Goal: Use online tool/utility

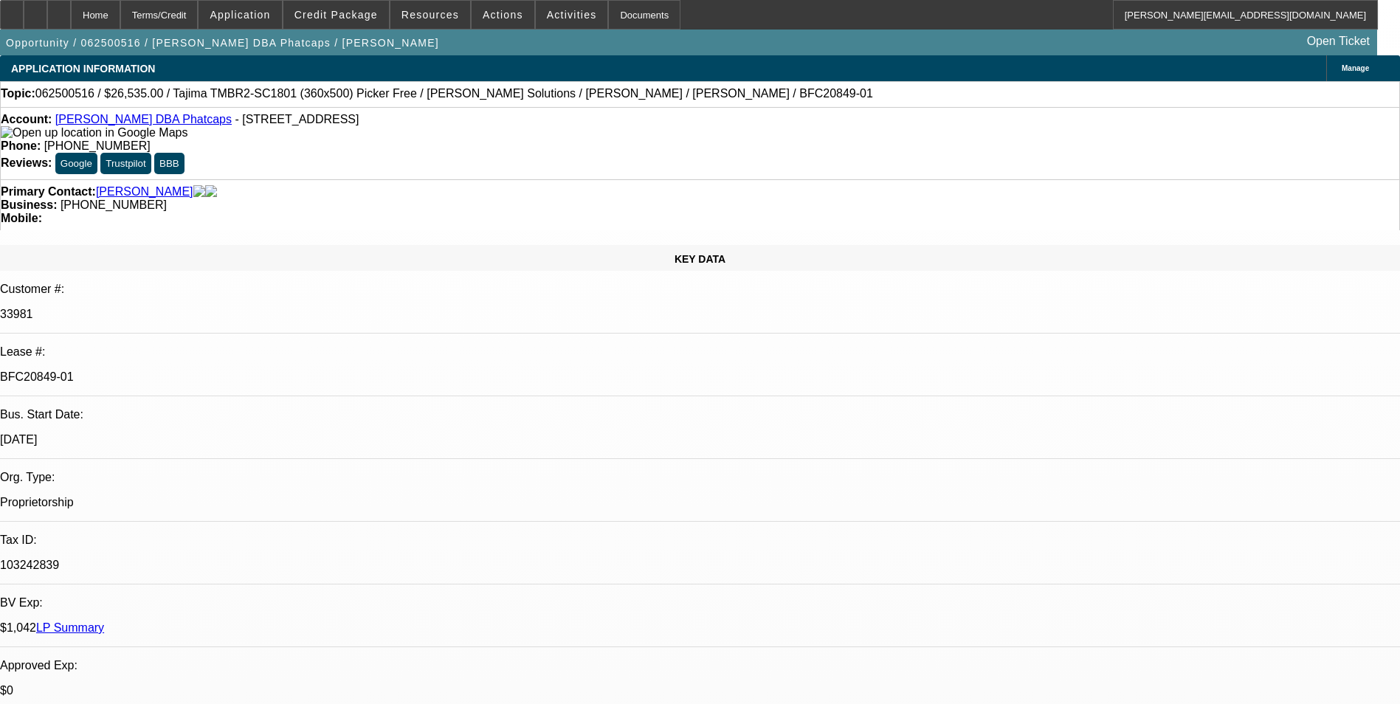
select select "0"
select select "0.1"
select select "5"
select select "0"
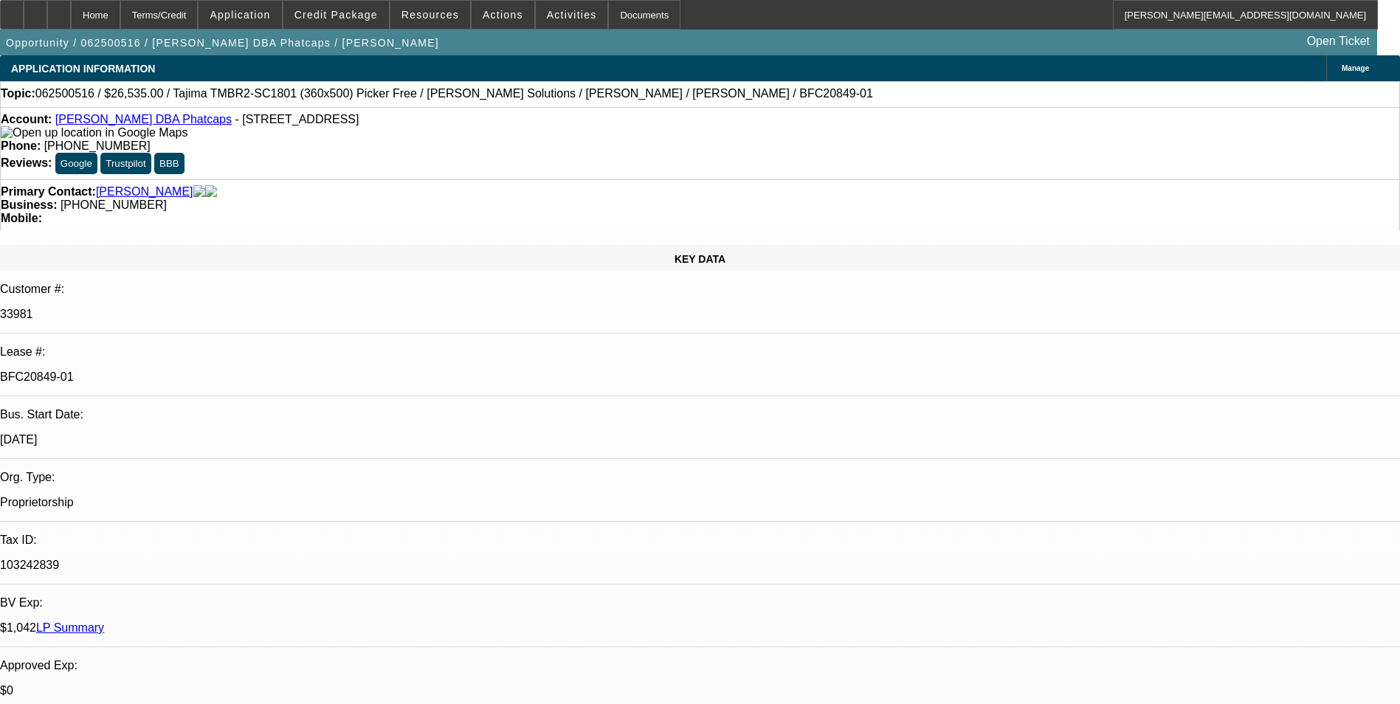
select select "0"
select select "0.1"
select select "5"
select select "0"
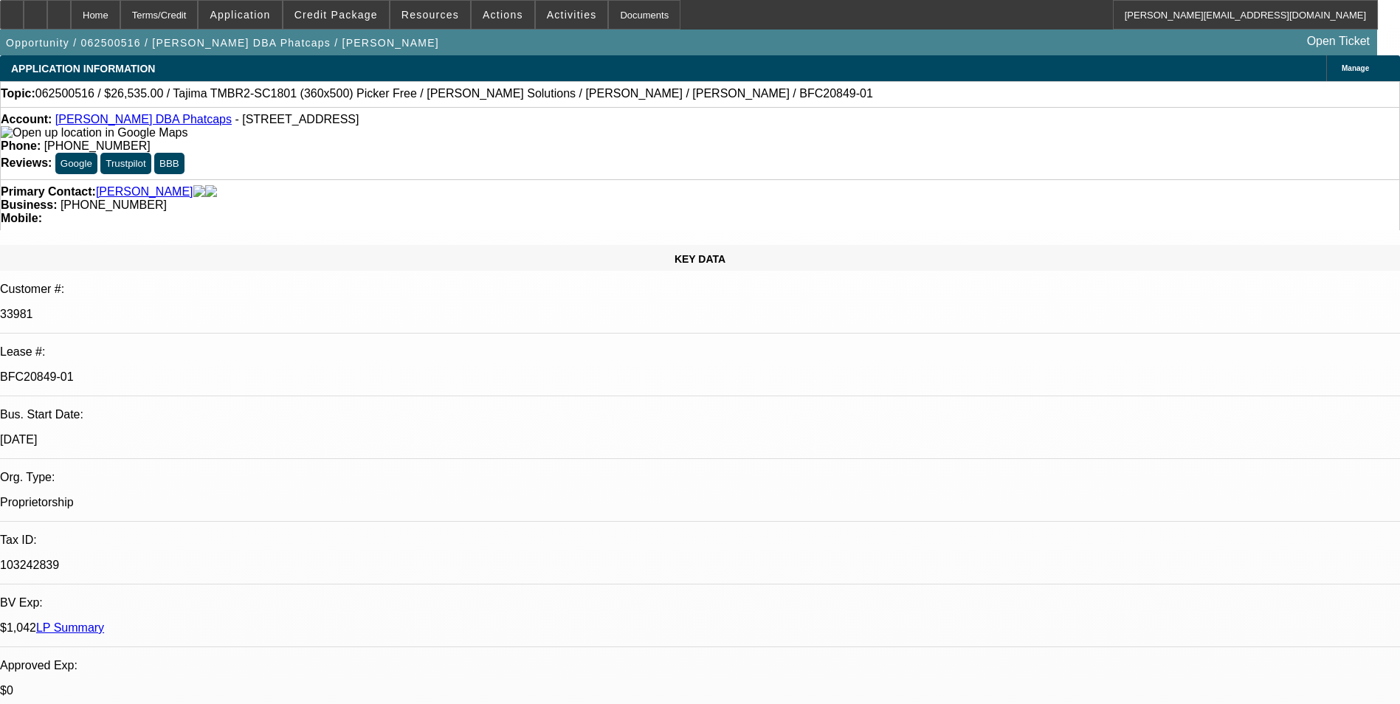
select select "0.1"
select select "5"
select select "0"
select select "0.1"
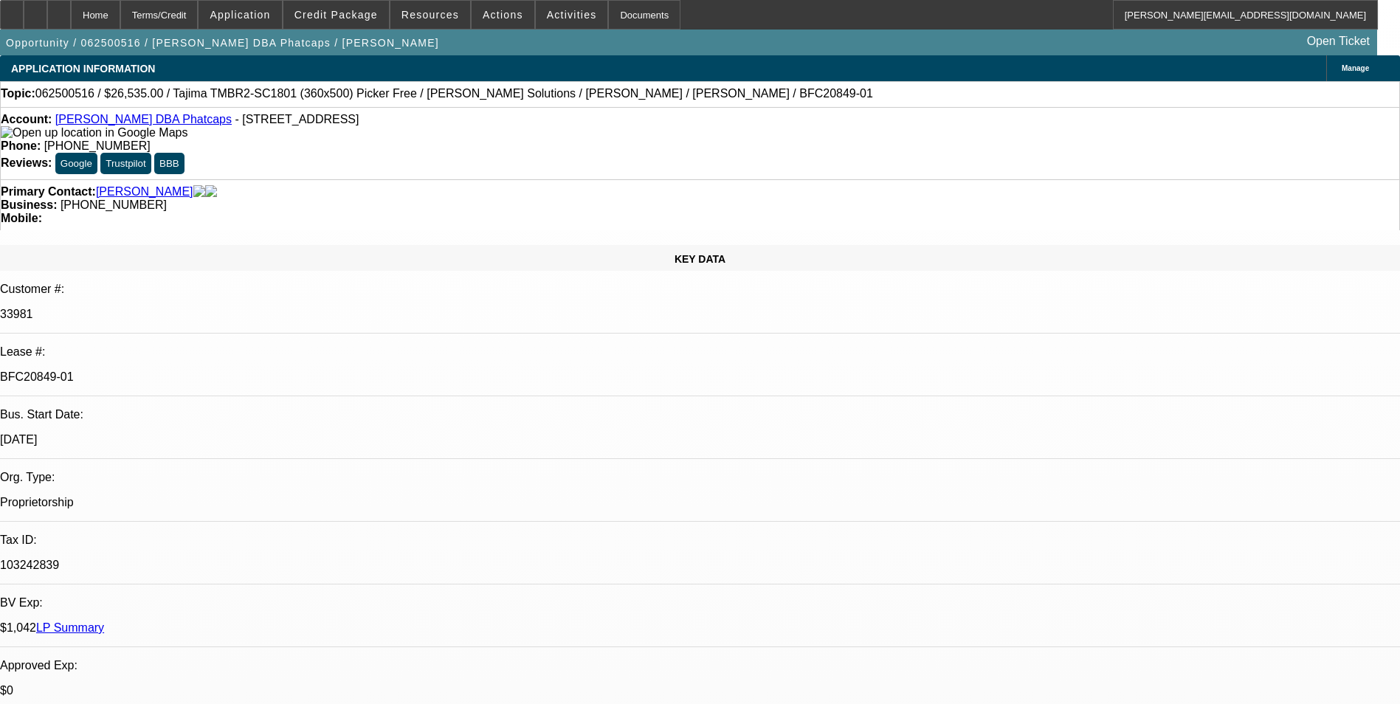
select select "5"
